Goal: Information Seeking & Learning: Find specific fact

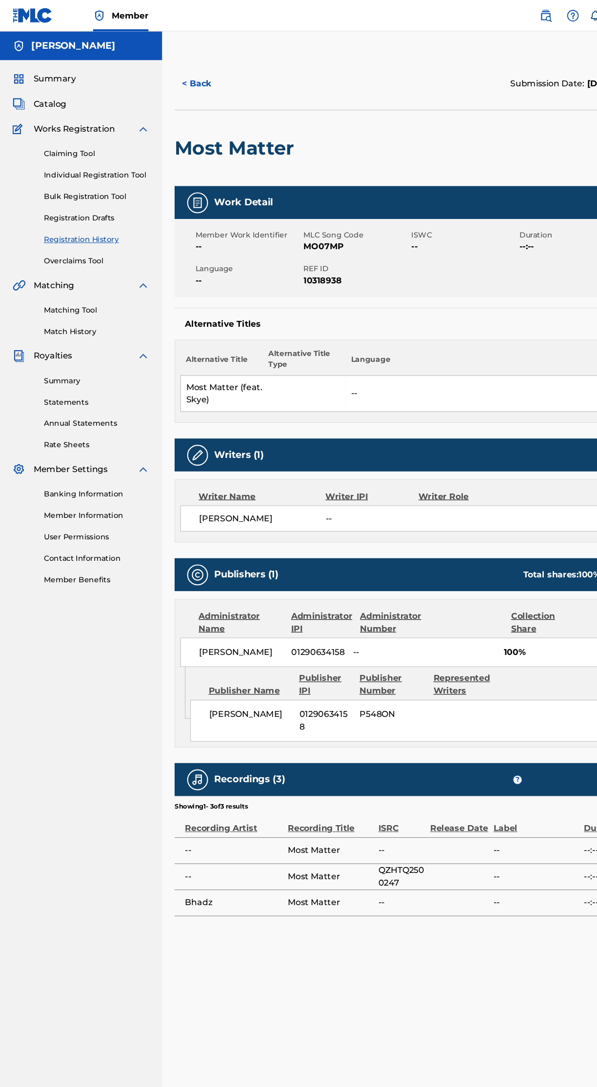
click at [58, 73] on span "Summary" at bounding box center [50, 74] width 39 height 12
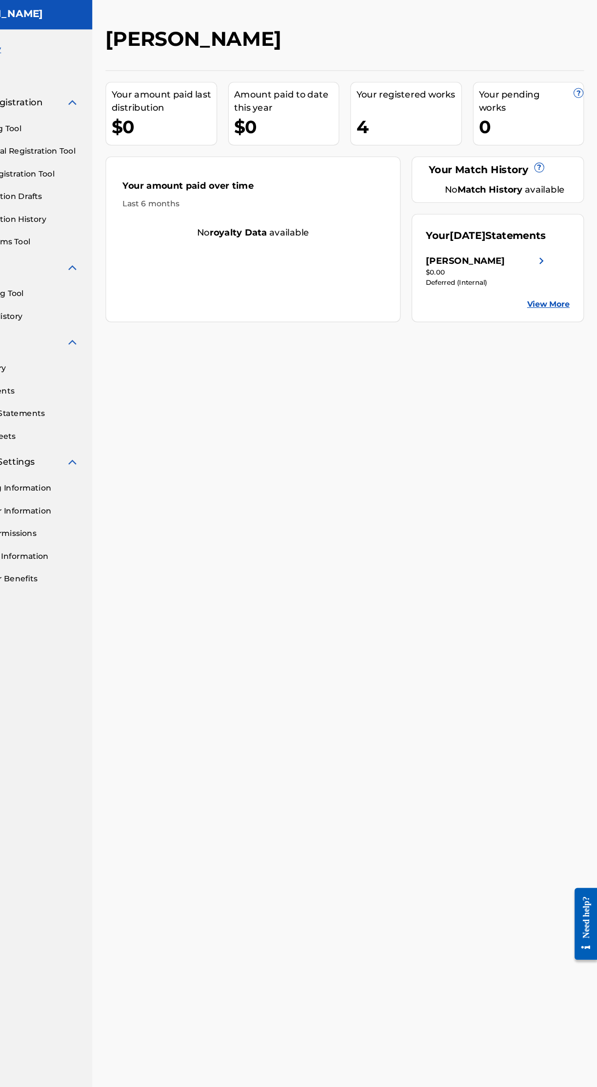
click at [557, 304] on link "View More" at bounding box center [554, 298] width 38 height 10
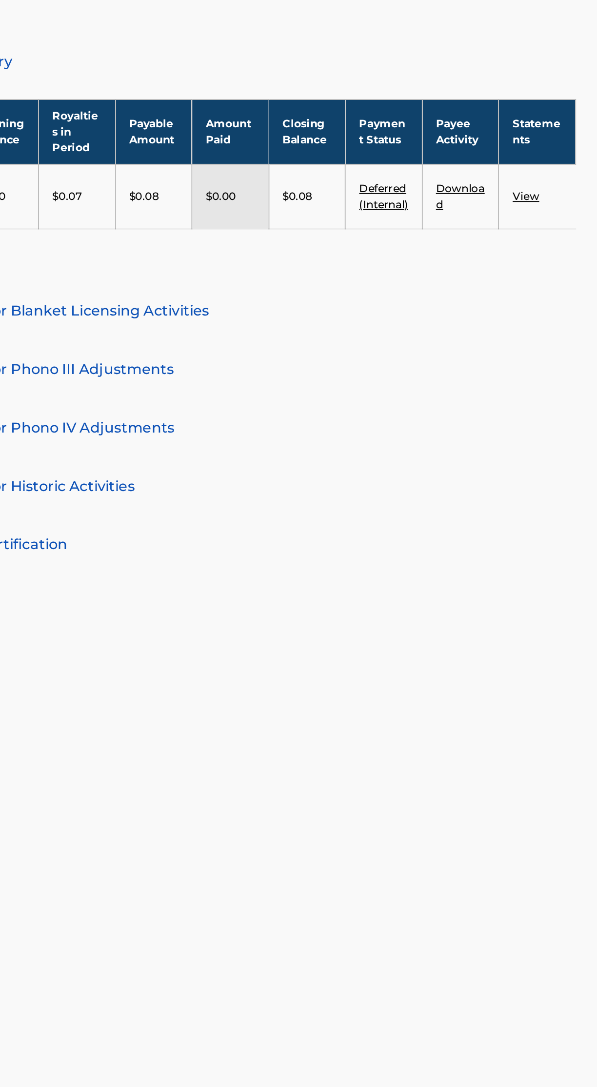
click at [528, 323] on link "Download" at bounding box center [521, 315] width 27 height 16
click at [563, 318] on link "View" at bounding box center [557, 314] width 15 height 7
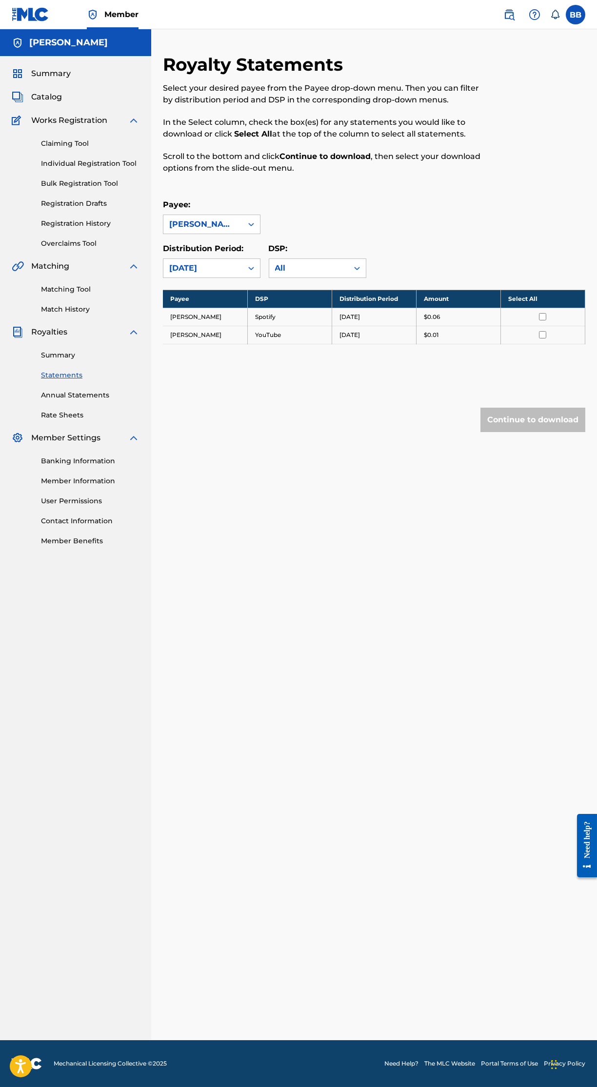
click at [498, 471] on div "Royalty Statements Select your desired payee from the Payee drop-down menu. The…" at bounding box center [374, 262] width 422 height 417
click at [240, 764] on div "Royalty Statements Select your desired payee from the Payee drop-down menu. The…" at bounding box center [374, 547] width 446 height 986
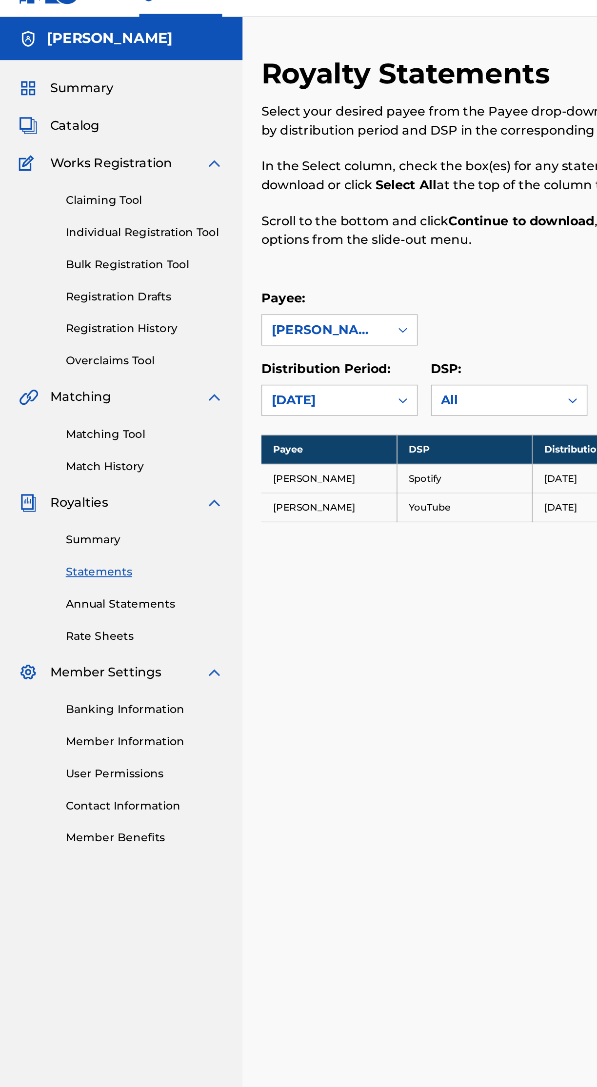
click at [56, 542] on link "Member Benefits" at bounding box center [90, 541] width 98 height 10
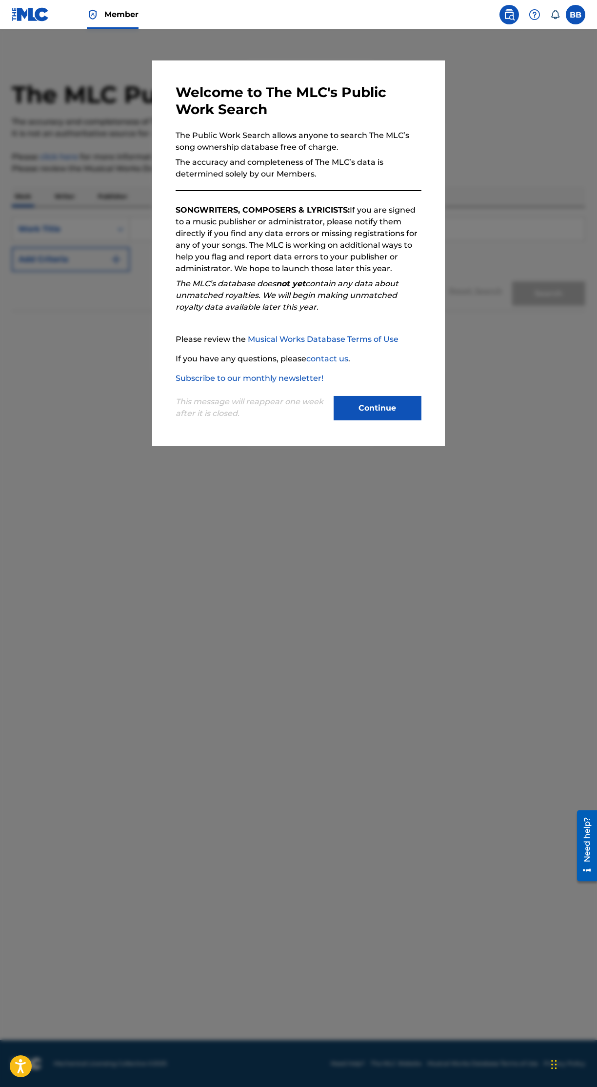
click at [398, 420] on button "Continue" at bounding box center [377, 408] width 88 height 24
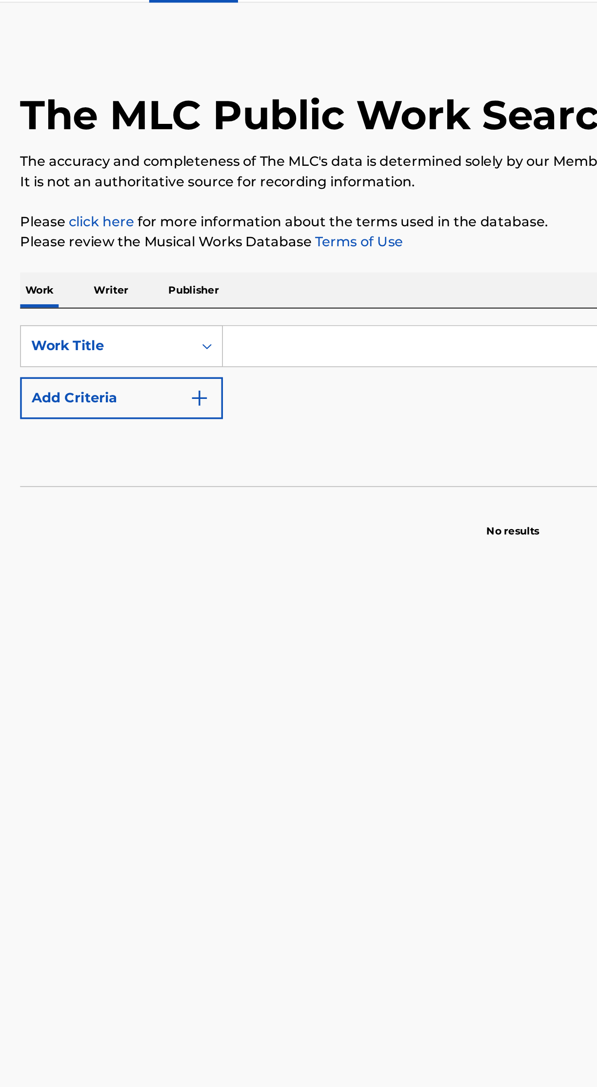
click at [113, 195] on p "Publisher" at bounding box center [112, 196] width 35 height 20
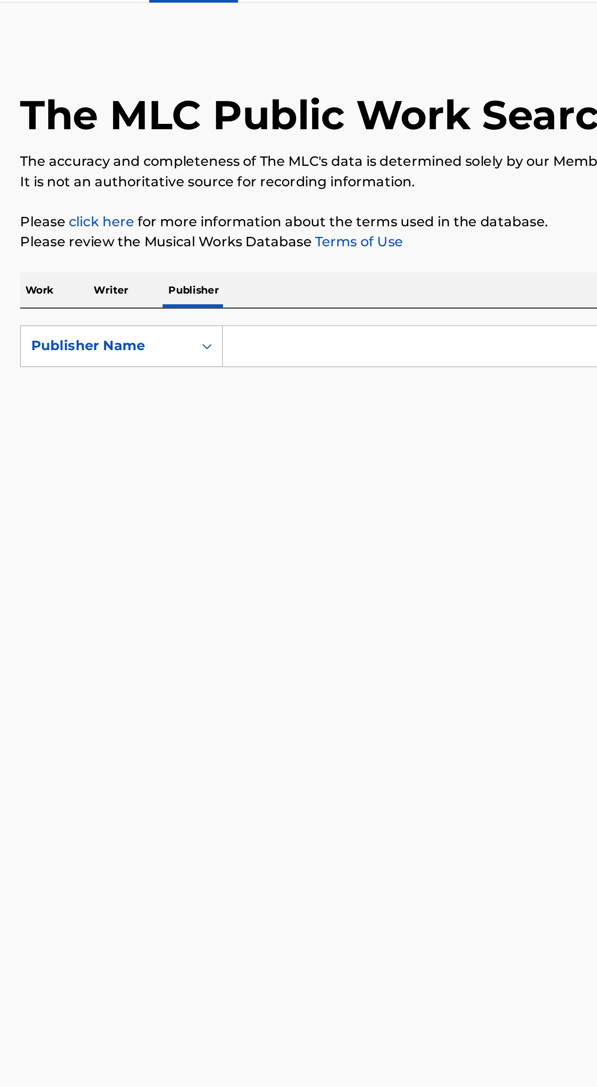
click at [183, 227] on input "Search Form" at bounding box center [357, 228] width 455 height 23
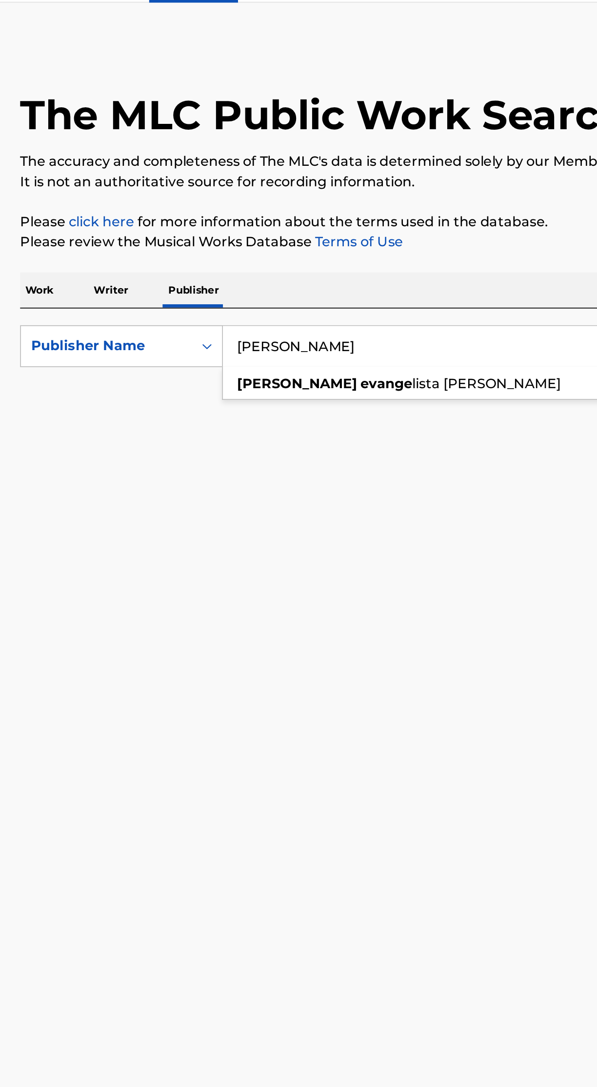
click at [250, 250] on span "lista badilla jr" at bounding box center [283, 250] width 86 height 9
type input "bernardo evangelista badilla jr"
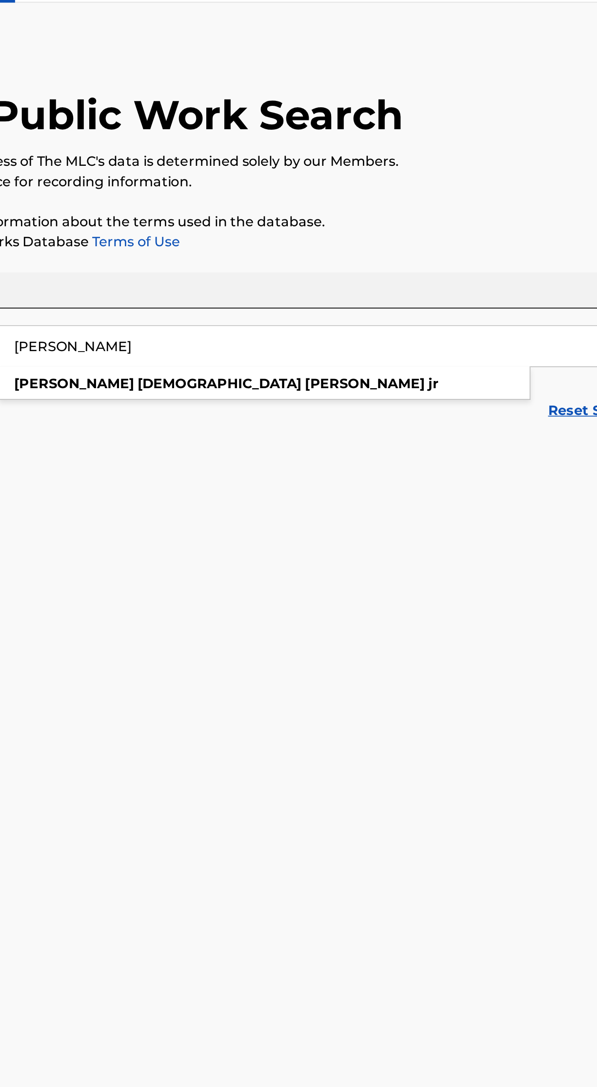
click at [316, 250] on div "bernardo evangelista badilla jr" at bounding box center [284, 251] width 308 height 18
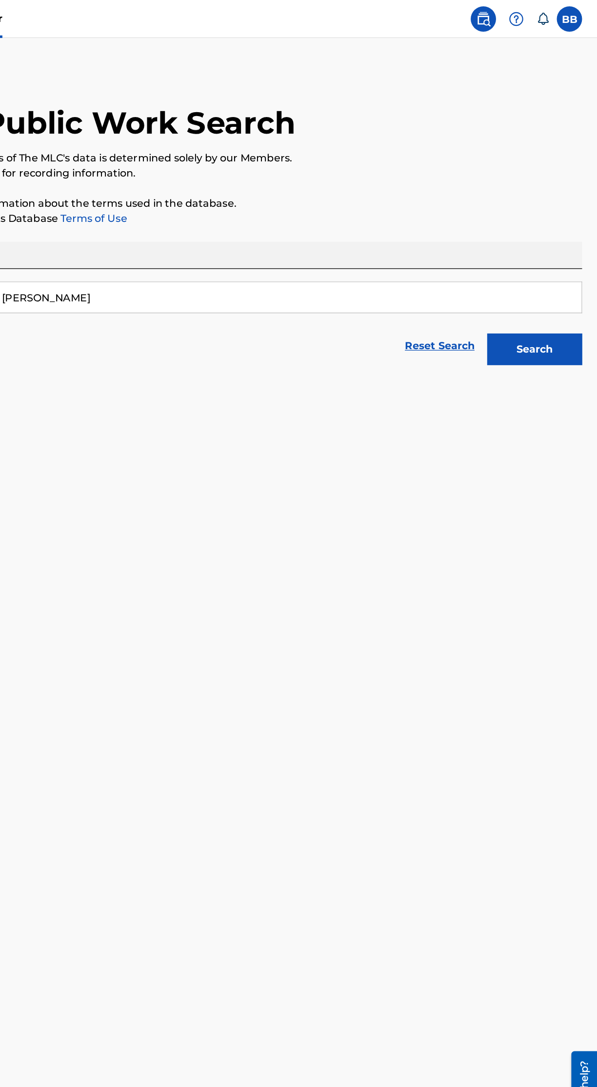
click at [566, 275] on button "Search" at bounding box center [548, 269] width 73 height 24
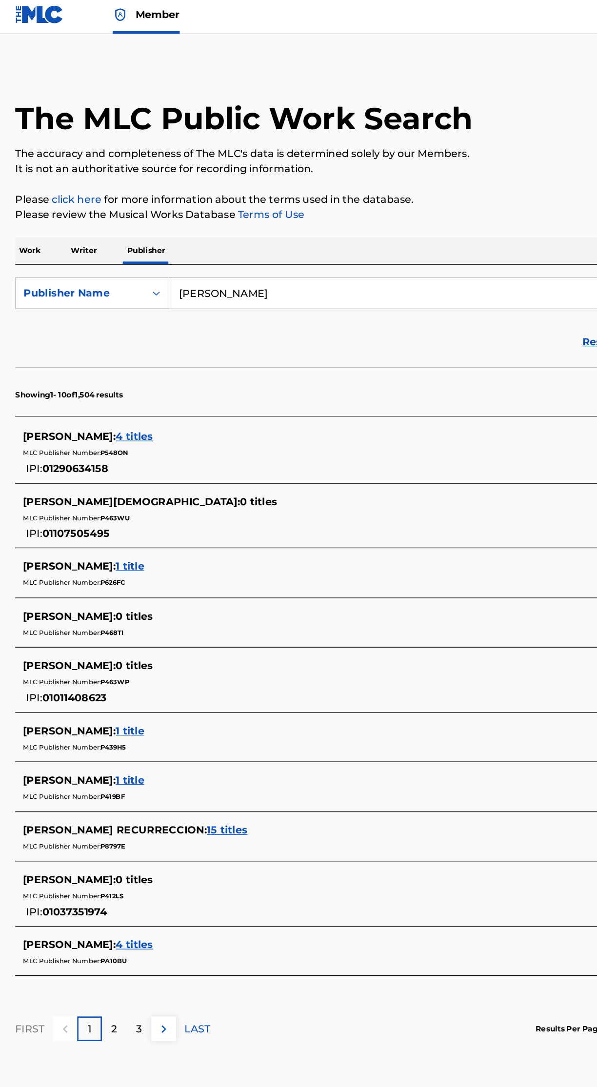
click at [118, 339] on span "4 titles" at bounding box center [103, 339] width 29 height 9
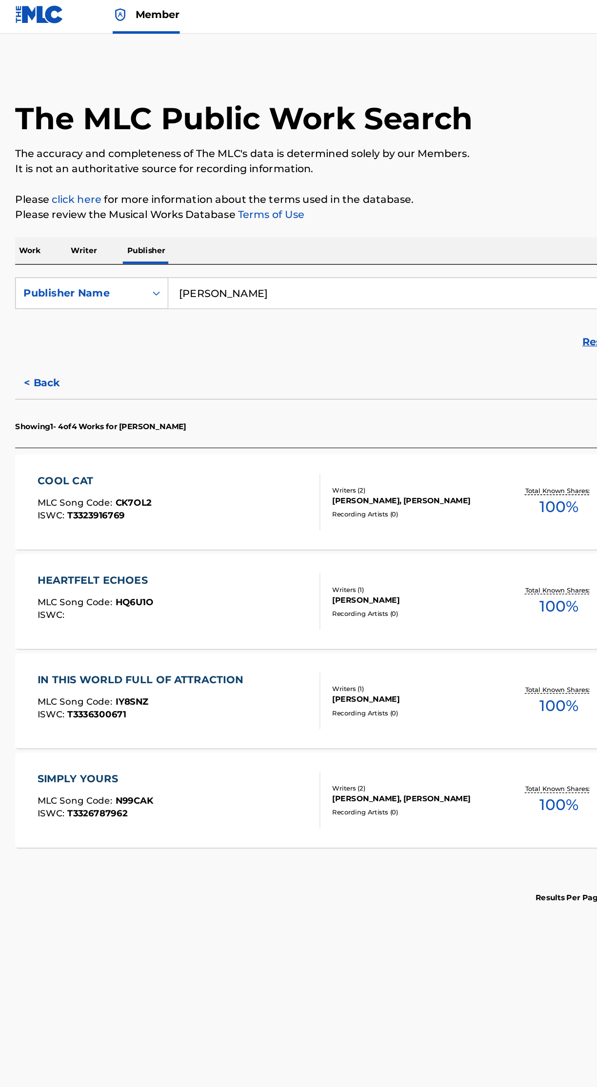
click at [65, 193] on p "Writer" at bounding box center [65, 196] width 26 height 20
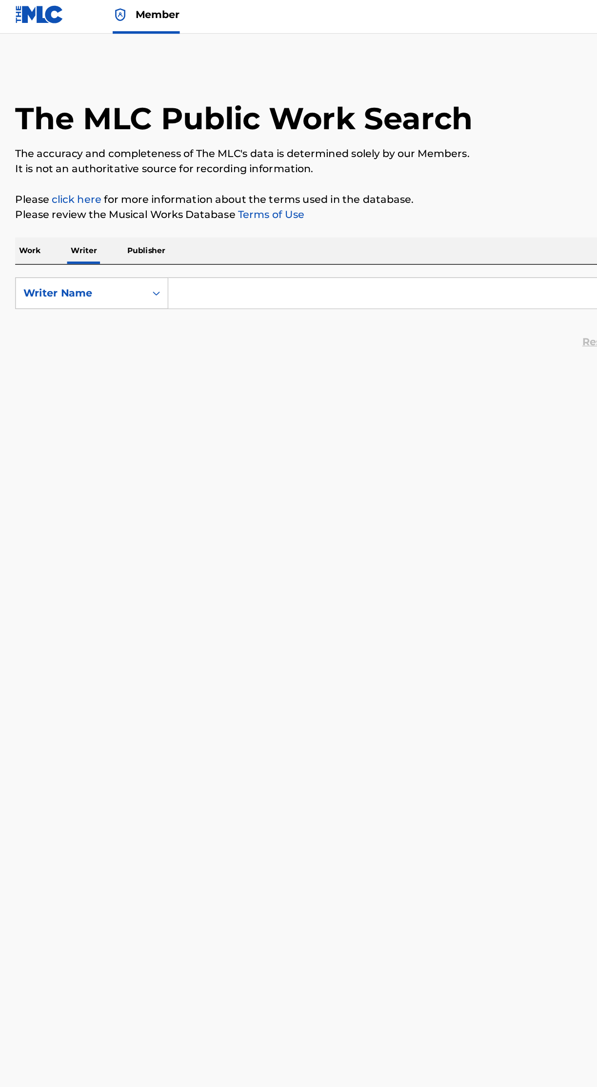
click at [245, 229] on input "Search Form" at bounding box center [357, 228] width 455 height 23
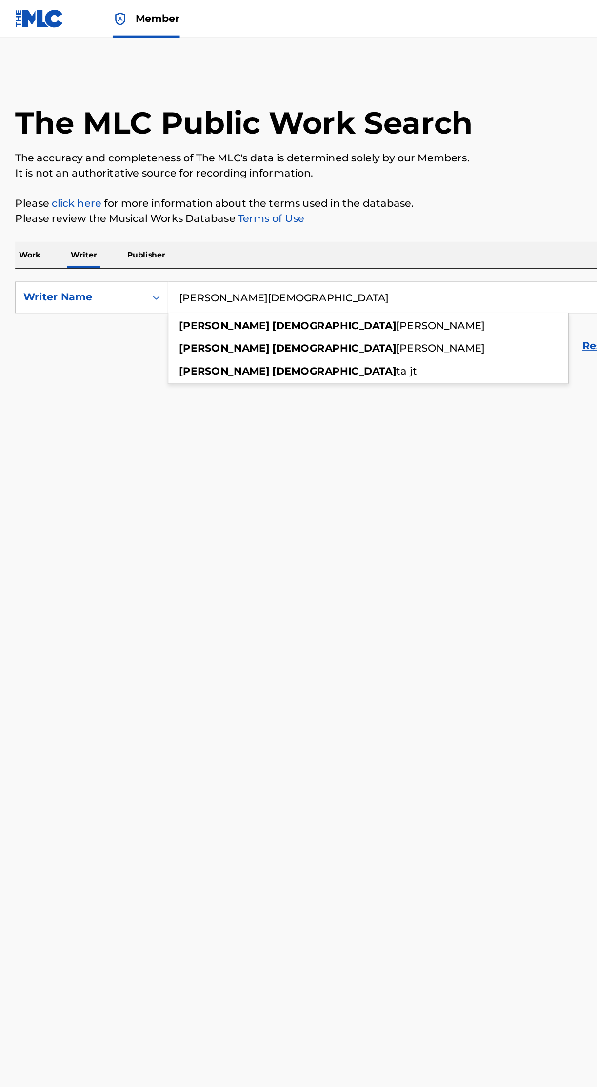
click at [216, 292] on div "bernardo evangelis ta jt" at bounding box center [284, 286] width 308 height 18
type input "bernardo evangelista jt"
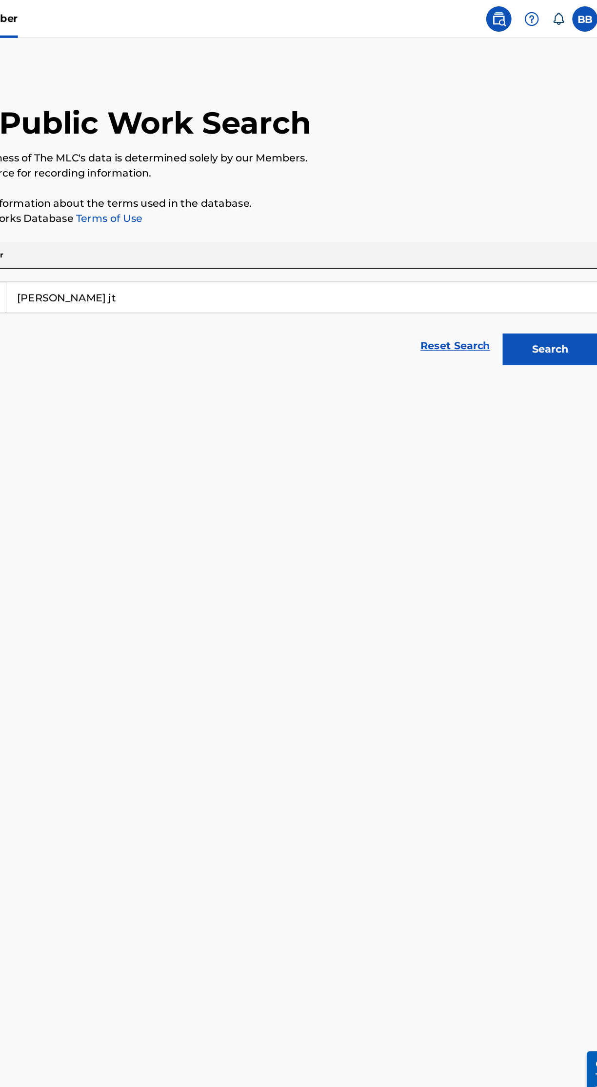
click at [562, 266] on button "Search" at bounding box center [548, 269] width 73 height 24
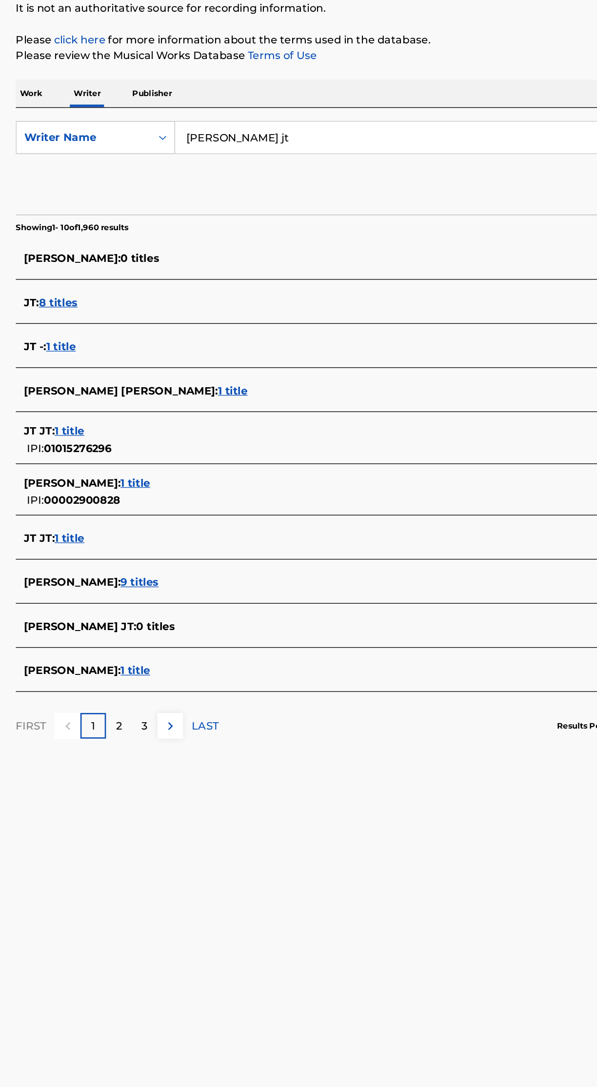
click at [117, 559] on span "9 titles" at bounding box center [103, 558] width 28 height 9
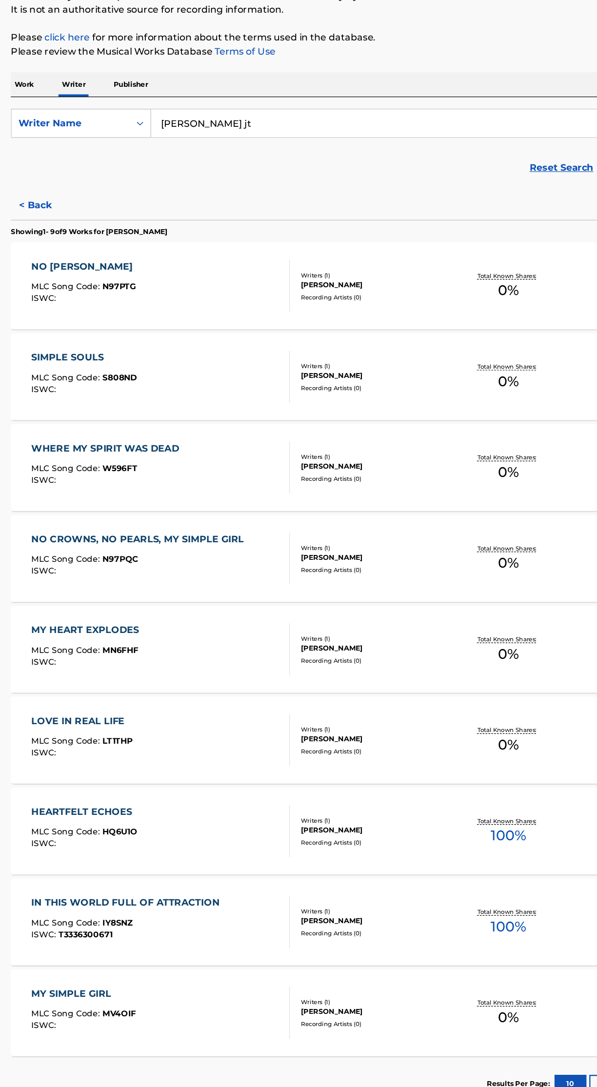
click at [79, 339] on div "NO VELVET ROSE MLC Song Code : N97PTG ISWC : Writers ( 1 ) BERNARDO EVANGELISTA…" at bounding box center [298, 366] width 573 height 73
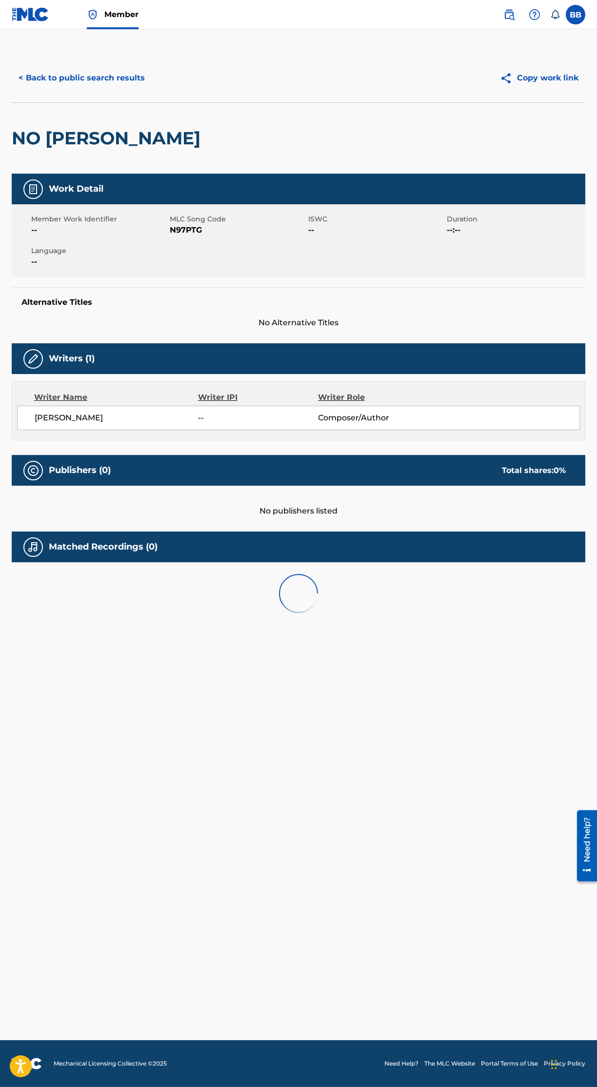
scroll to position [2, 0]
click at [556, 72] on button "Copy work link" at bounding box center [539, 78] width 92 height 24
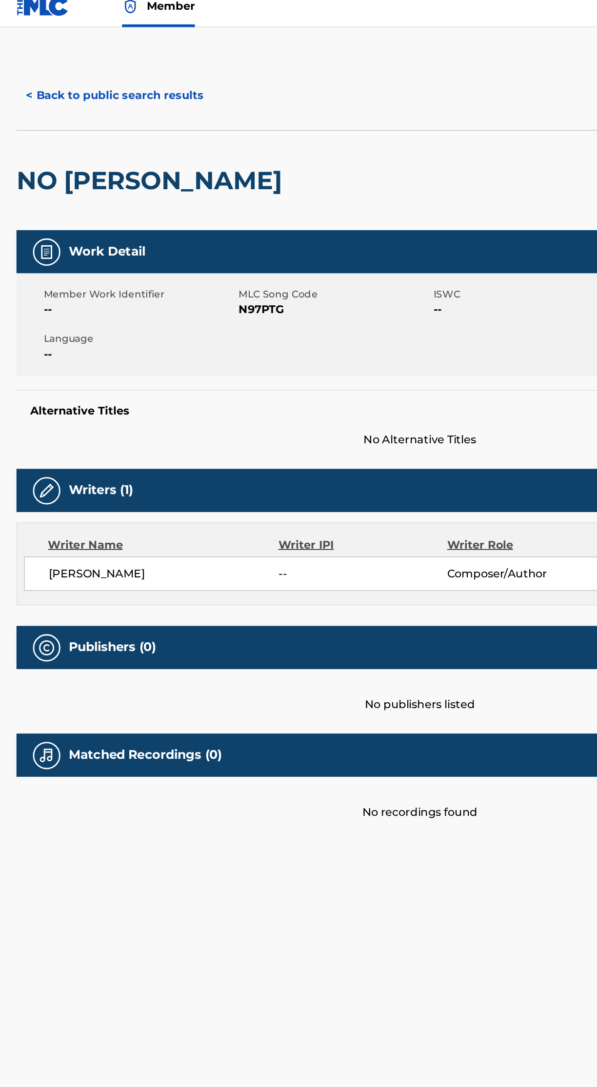
click at [195, 228] on span "N97PTG" at bounding box center [238, 230] width 136 height 12
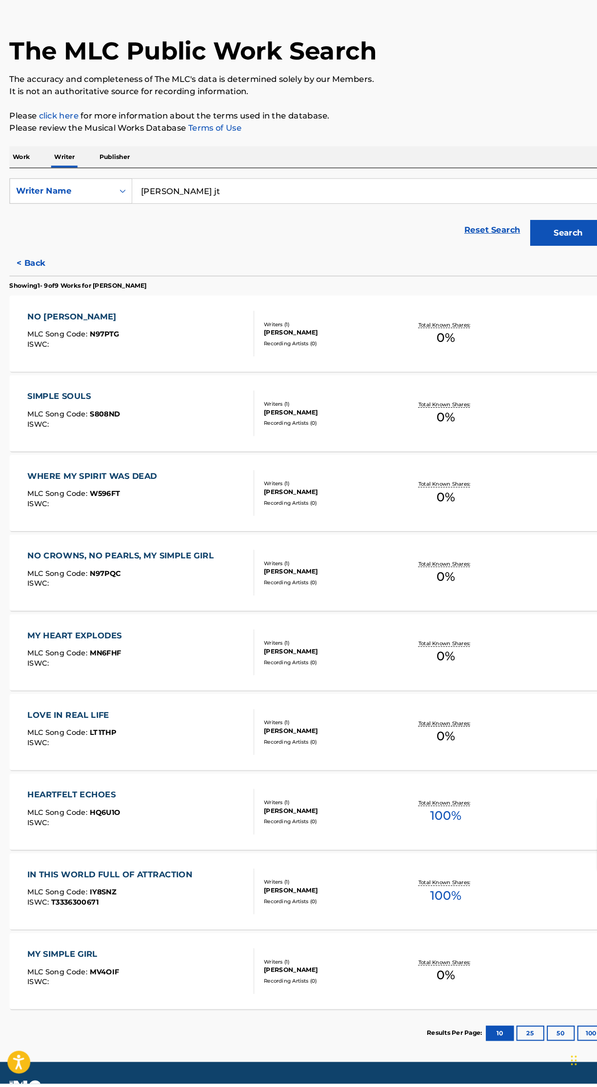
click at [60, 895] on div "IN THIS WORLD FULL OF ATTRACTION MLC Song Code : IY8SNZ ISWC : T3336300671" at bounding box center [110, 902] width 163 height 44
